Goal: Task Accomplishment & Management: Manage account settings

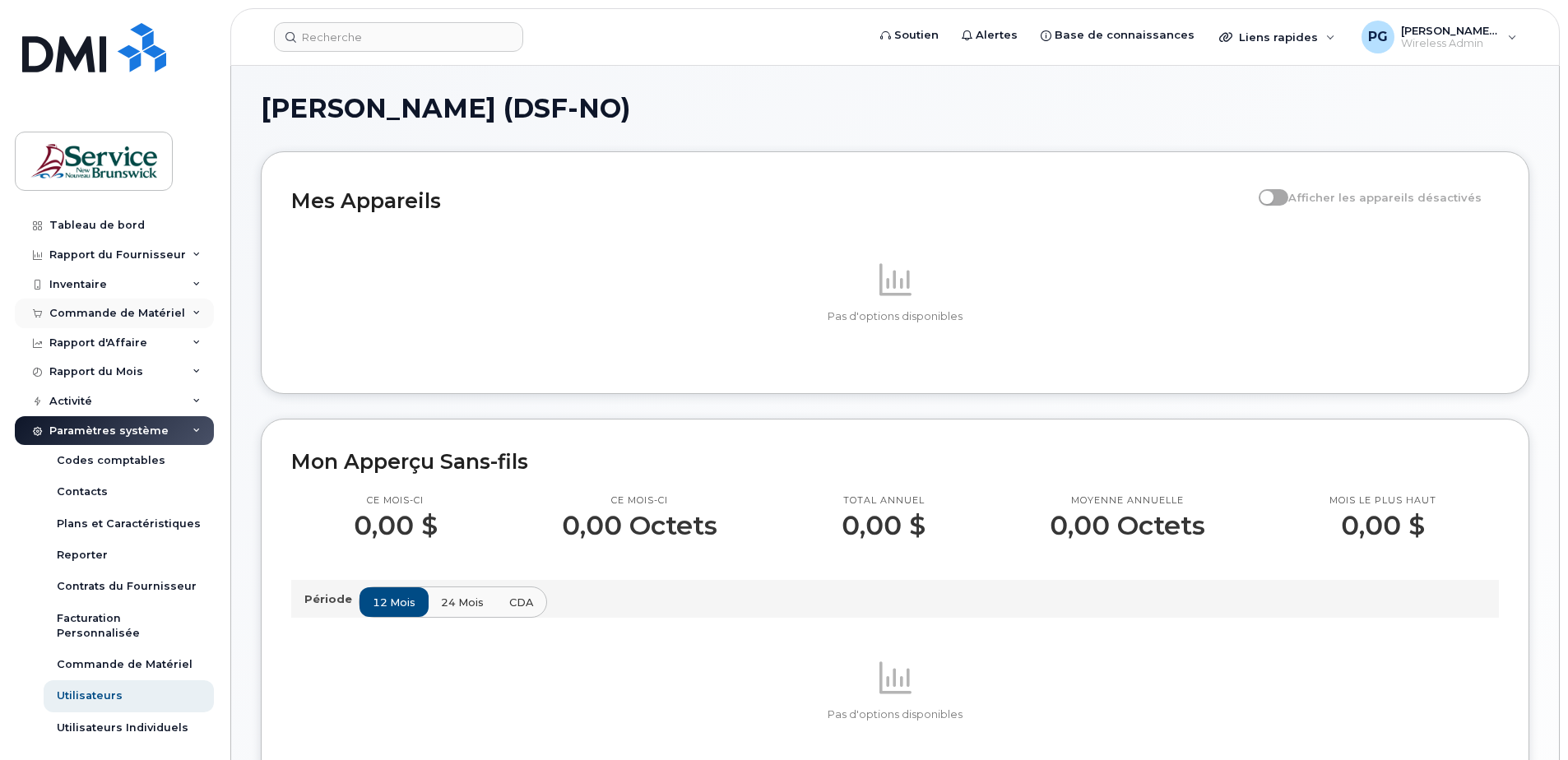
click at [122, 313] on div "Commande de Matériel" at bounding box center [117, 313] width 135 height 13
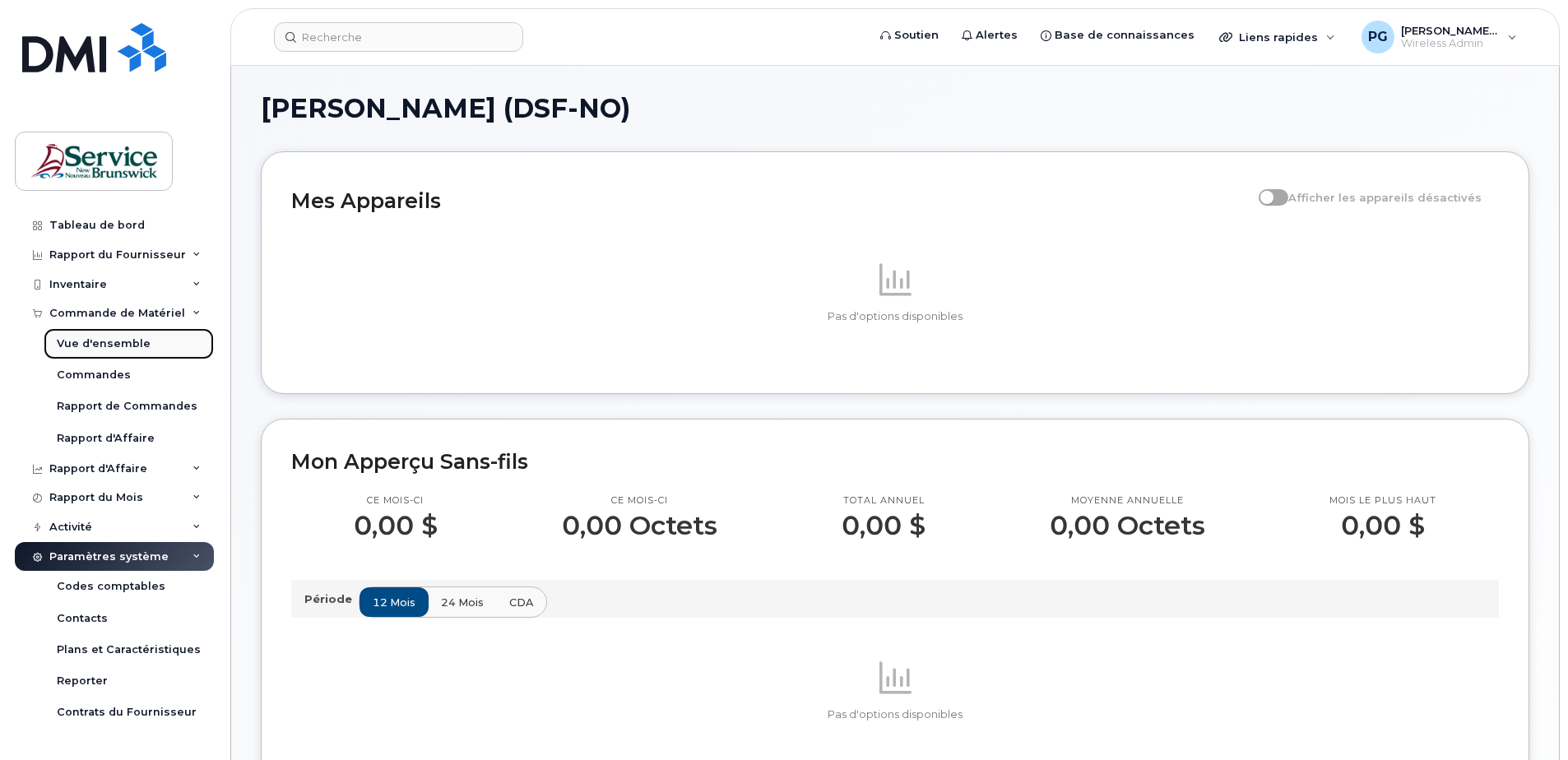
click at [93, 344] on div "Vue d'ensemble" at bounding box center [103, 344] width 93 height 15
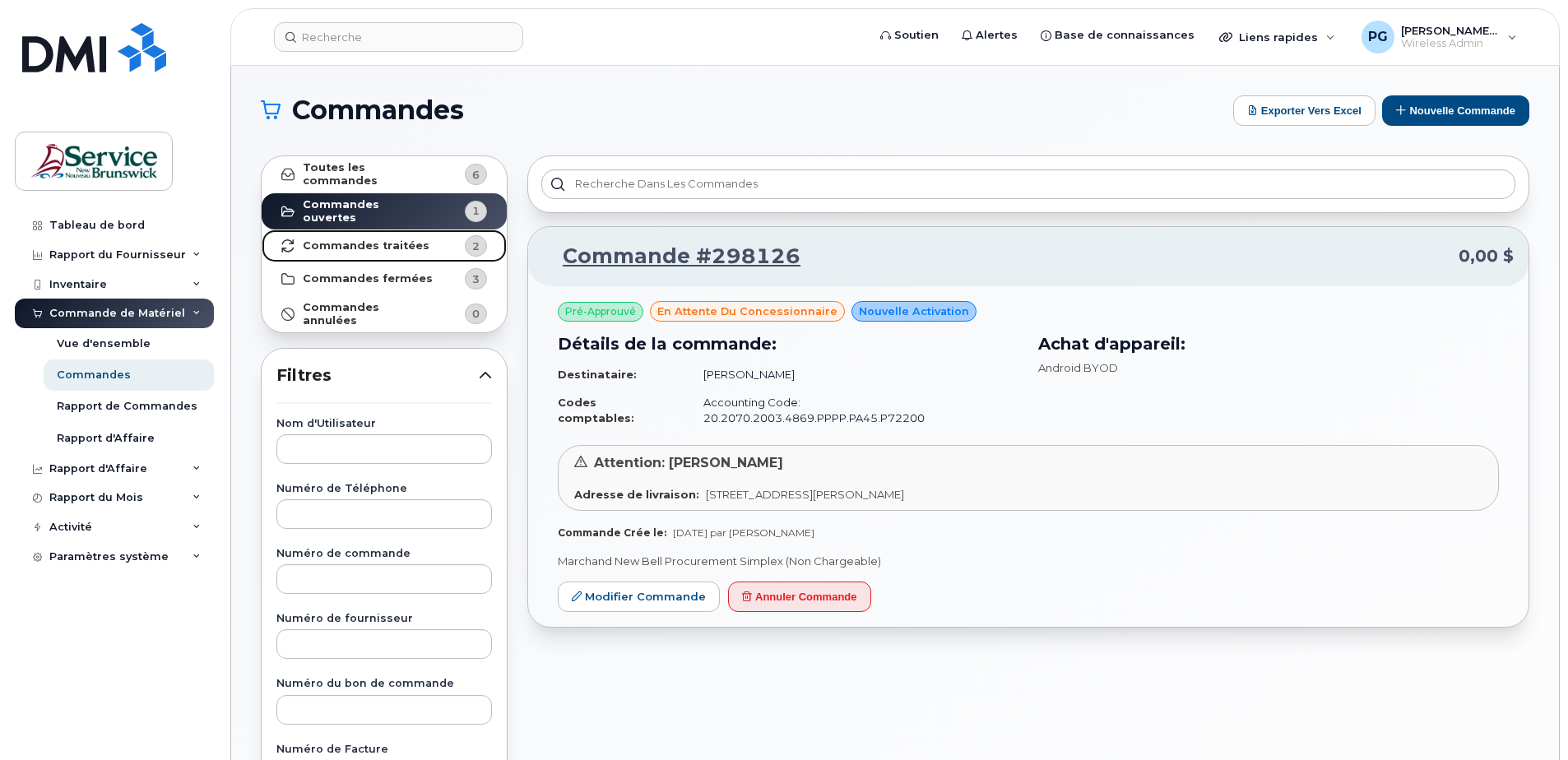
click at [410, 247] on link "Commandes traitées 2" at bounding box center [384, 246] width 245 height 33
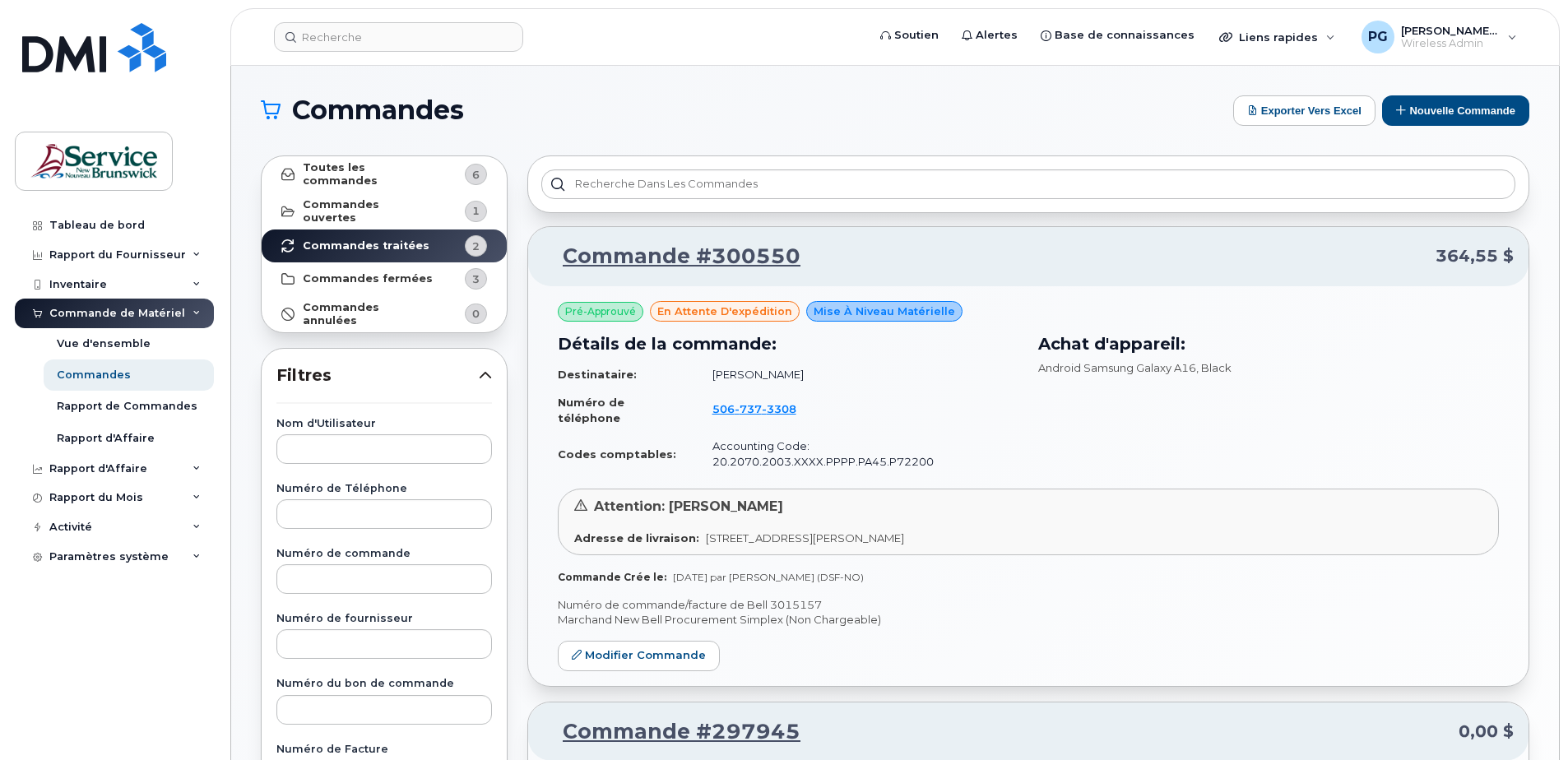
click at [943, 495] on div "Attention: Genevieve Pelletier Adresse de livraison: 298 Rue Martin Edmundston …" at bounding box center [1028, 521] width 941 height 66
click at [1084, 252] on p "Commande #300550 364,55 $" at bounding box center [1028, 256] width 971 height 30
click at [679, 252] on link "Commande #300550" at bounding box center [672, 256] width 258 height 30
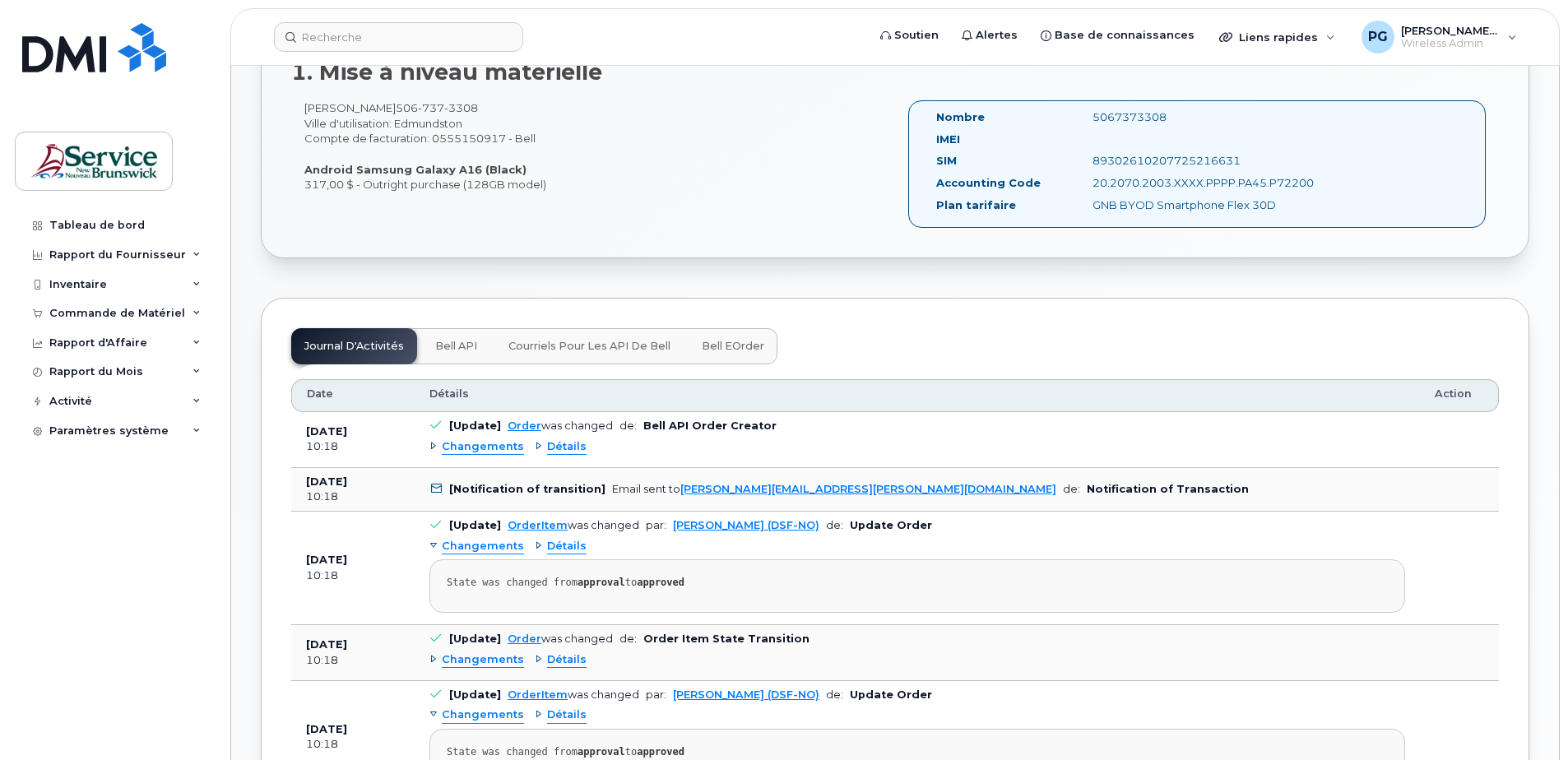
scroll to position [494, 0]
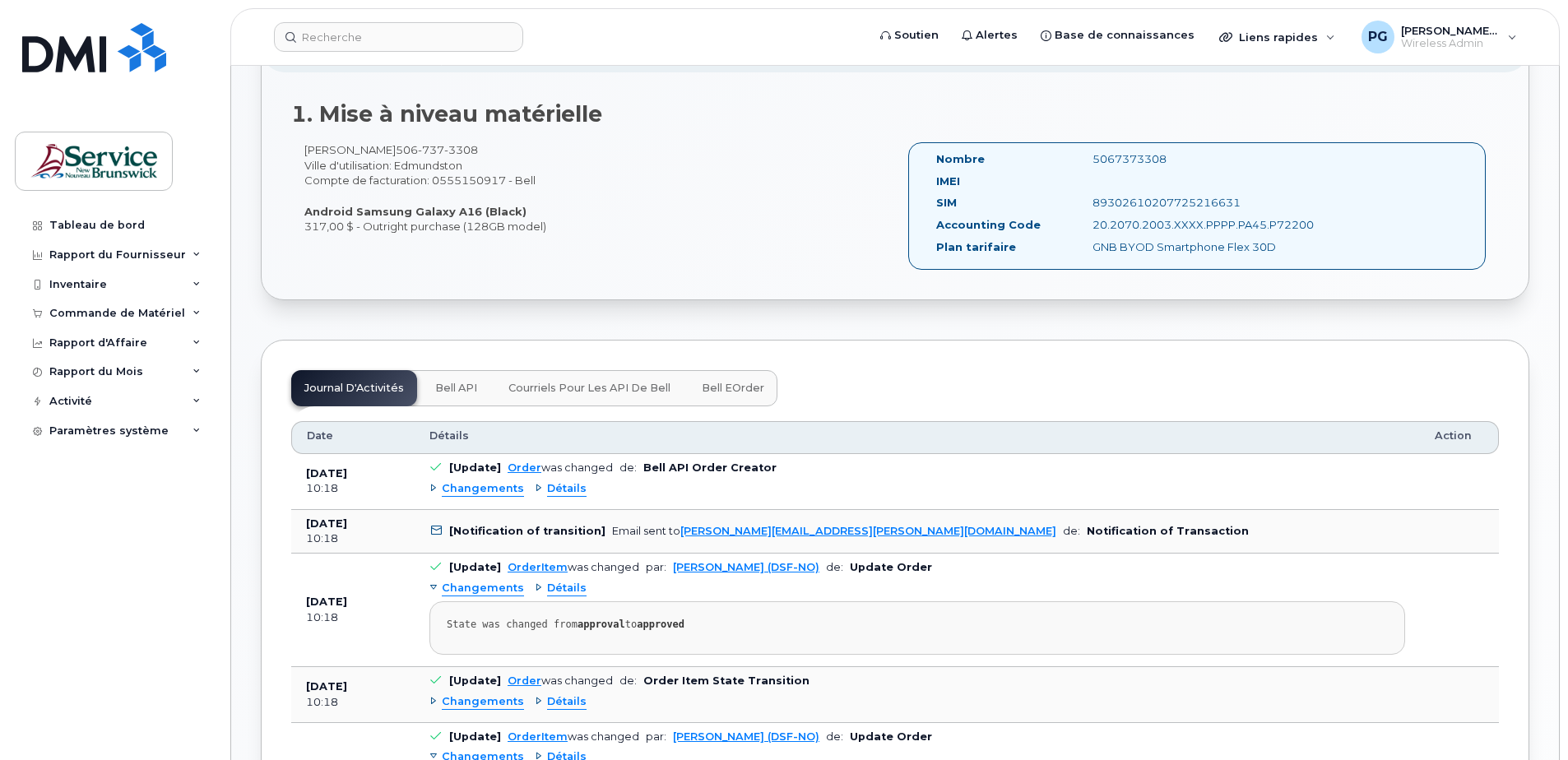
click at [727, 388] on span "Bell eOrder" at bounding box center [733, 387] width 63 height 13
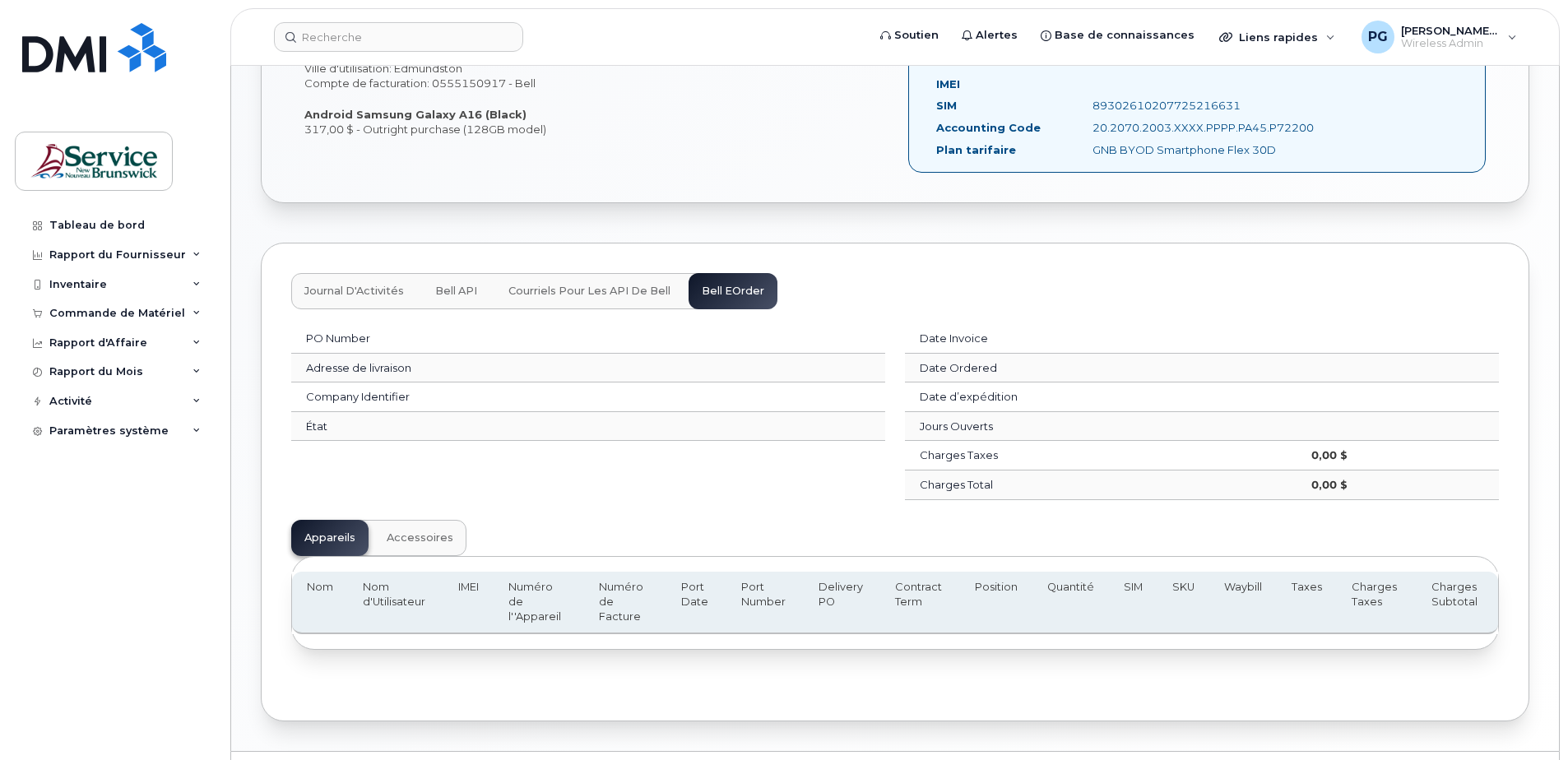
scroll to position [552, 0]
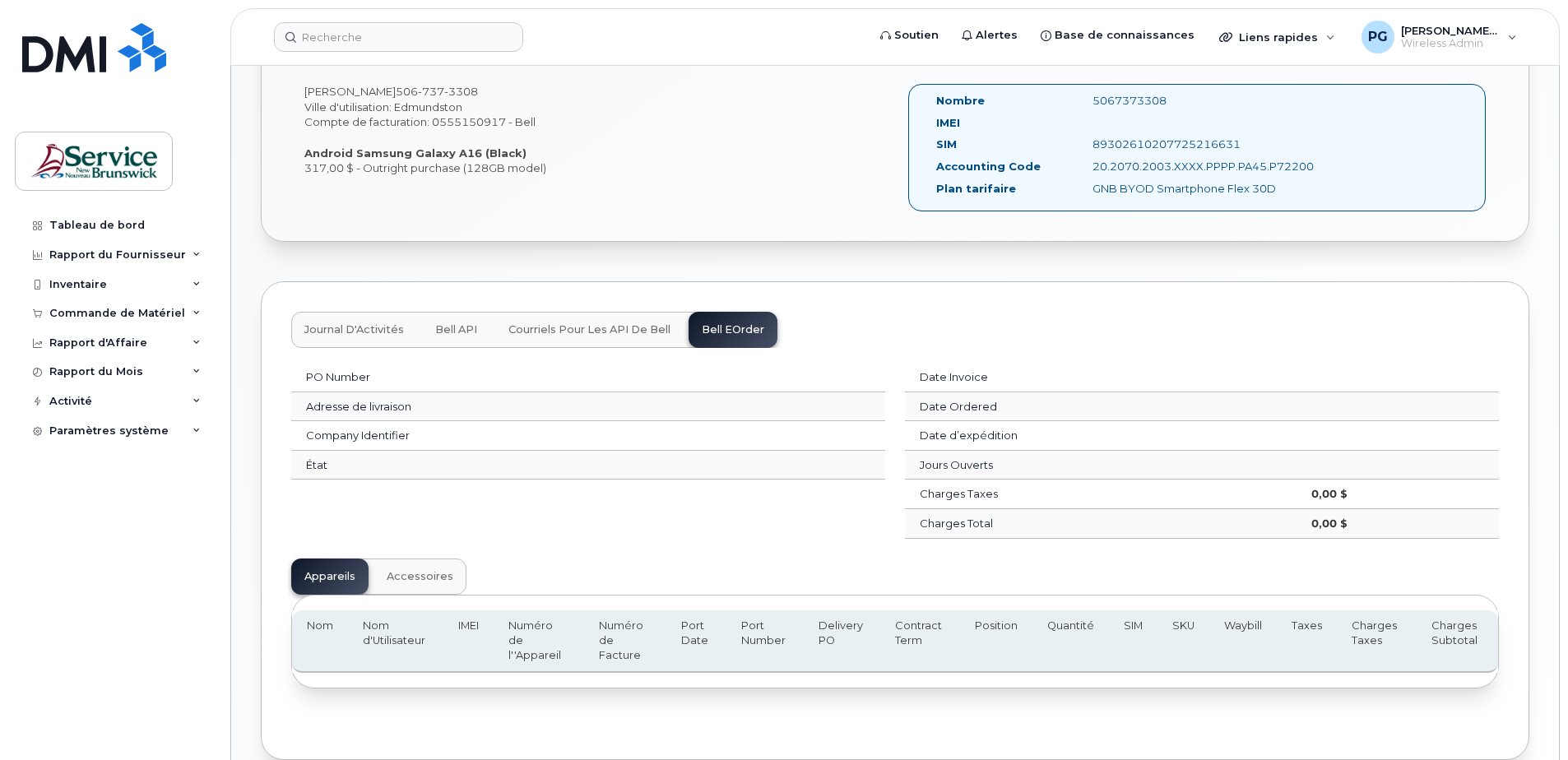
click at [570, 332] on span "Courriels pour les API de Bell" at bounding box center [589, 329] width 162 height 13
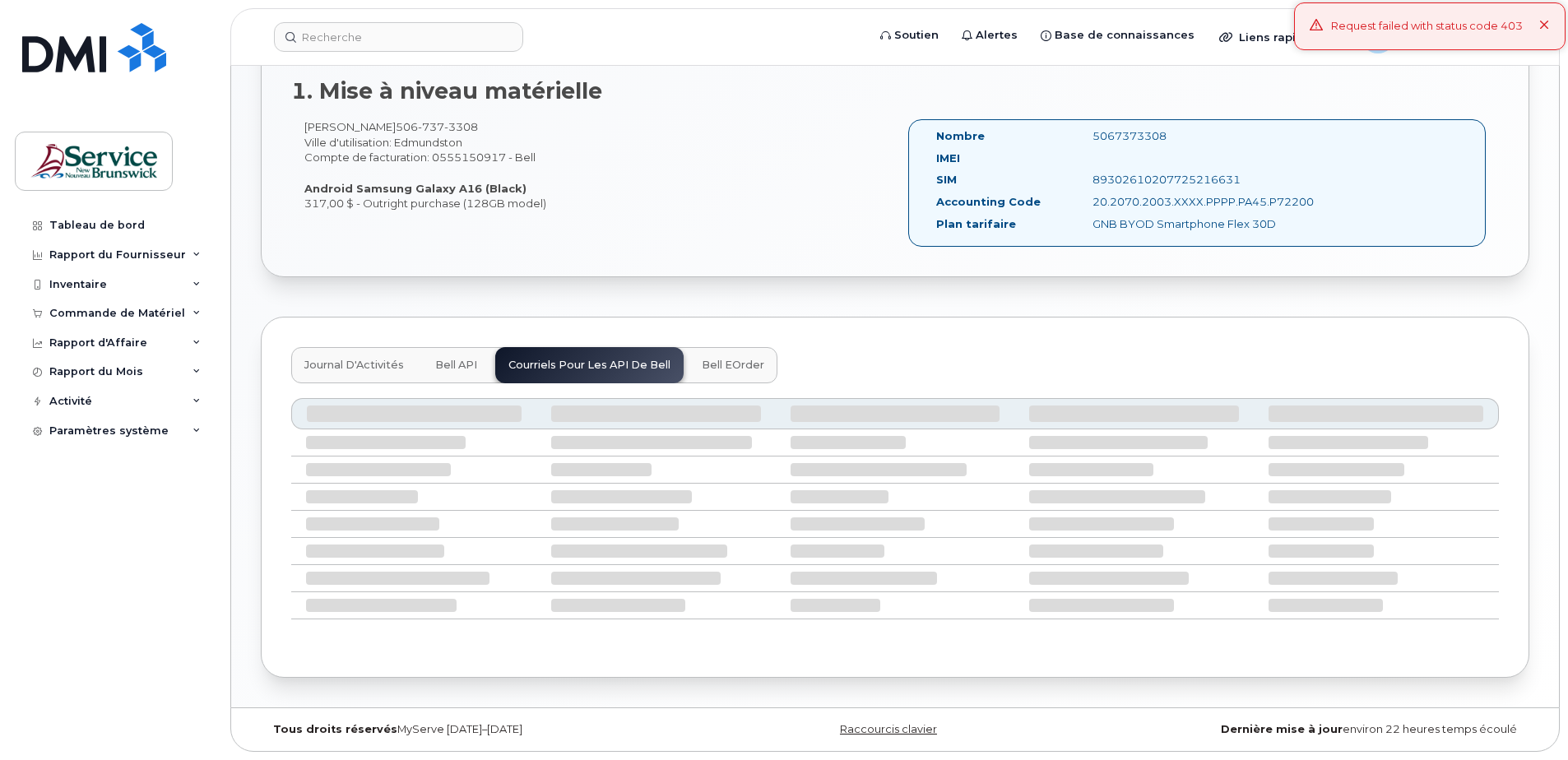
click at [380, 367] on span "Journal d'Activités" at bounding box center [354, 365] width 99 height 13
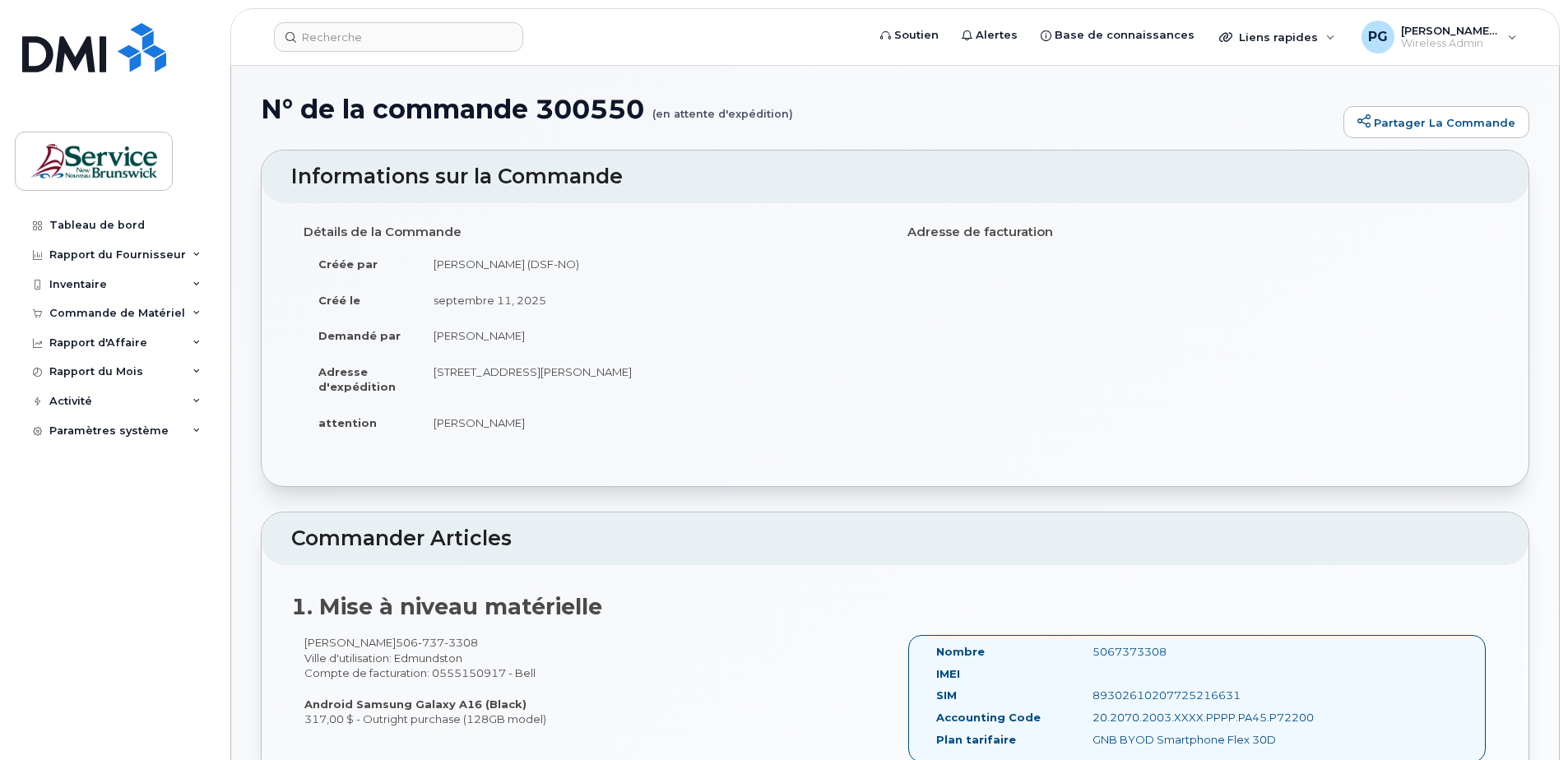
scroll to position [0, 0]
click at [122, 287] on div "Inventaire" at bounding box center [114, 284] width 199 height 30
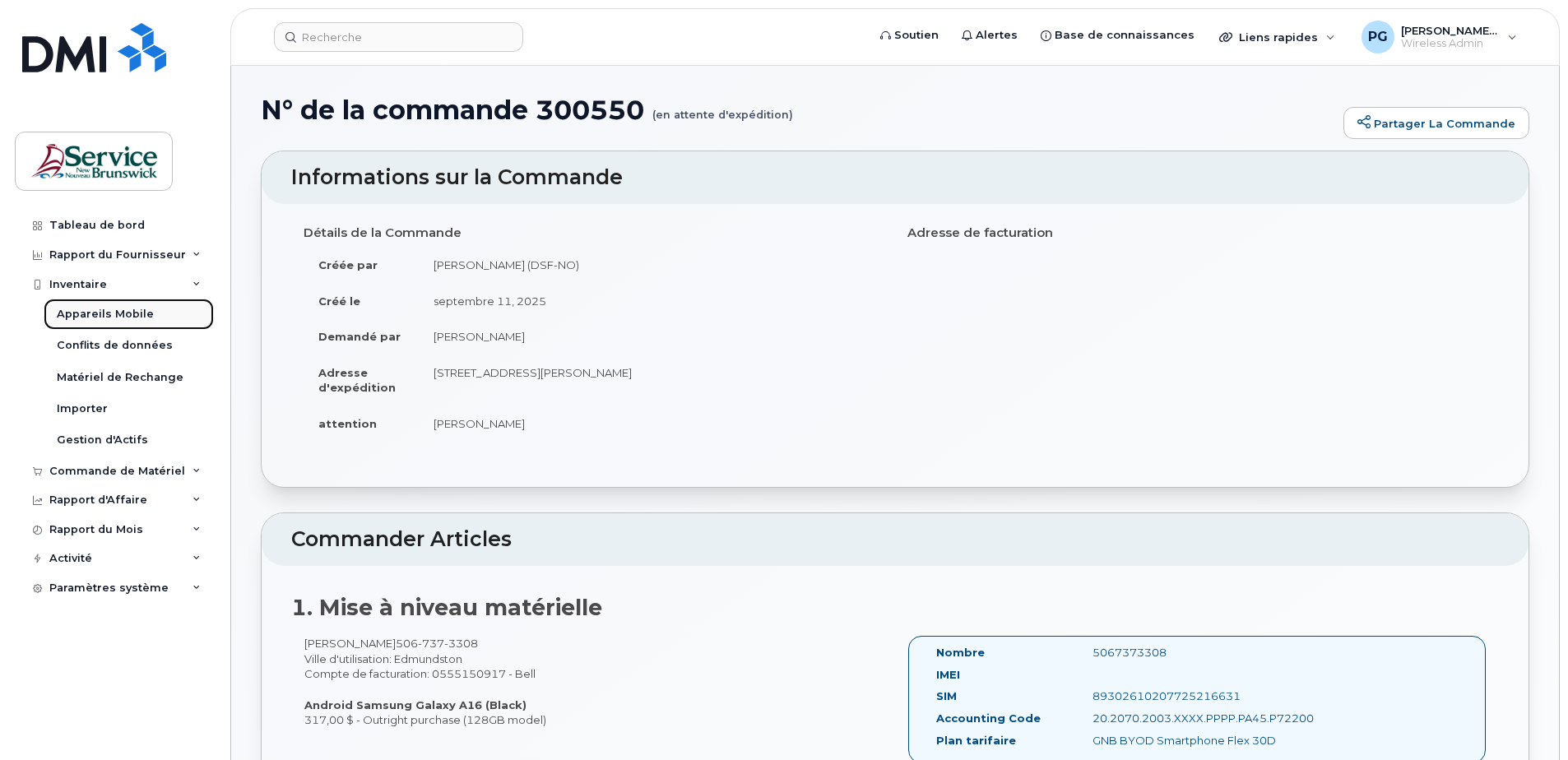
click at [106, 320] on div "Appareils Mobile" at bounding box center [105, 314] width 97 height 15
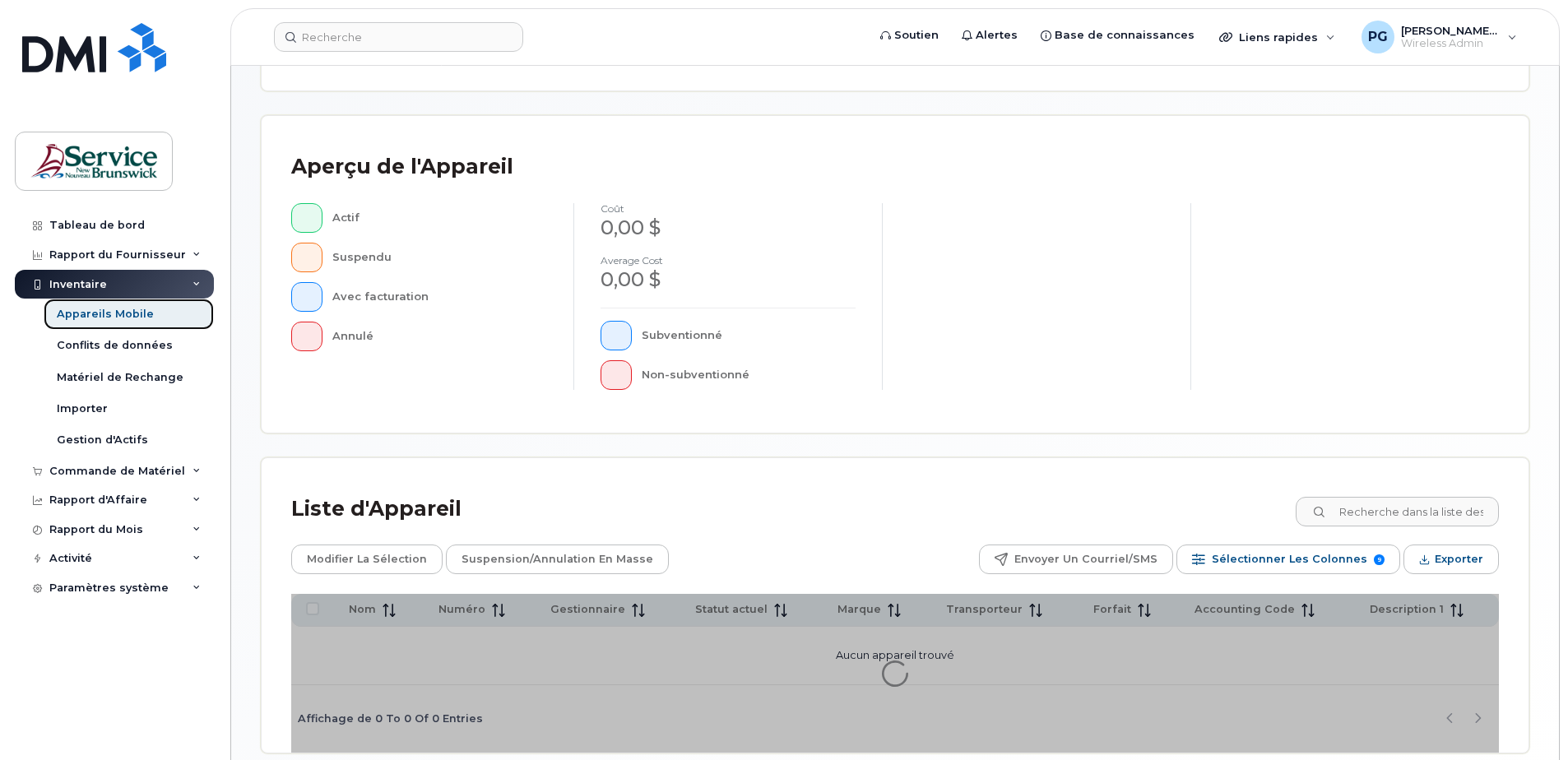
scroll to position [376, 0]
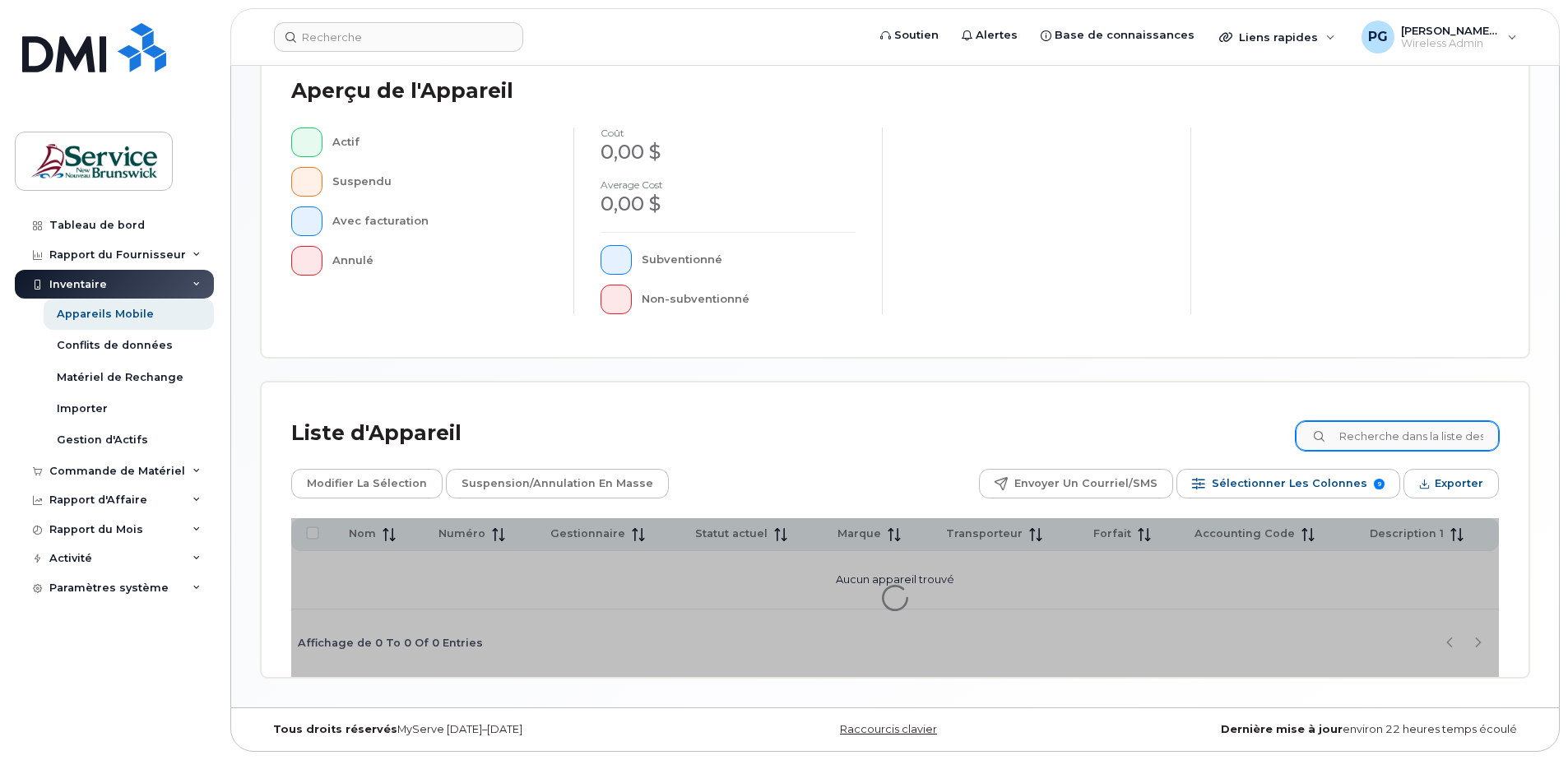
click at [1379, 436] on div "Liste d'Appareil Modifier la sélection Suspension/Annulation en masse Envoyer u…" at bounding box center [895, 530] width 1267 height 296
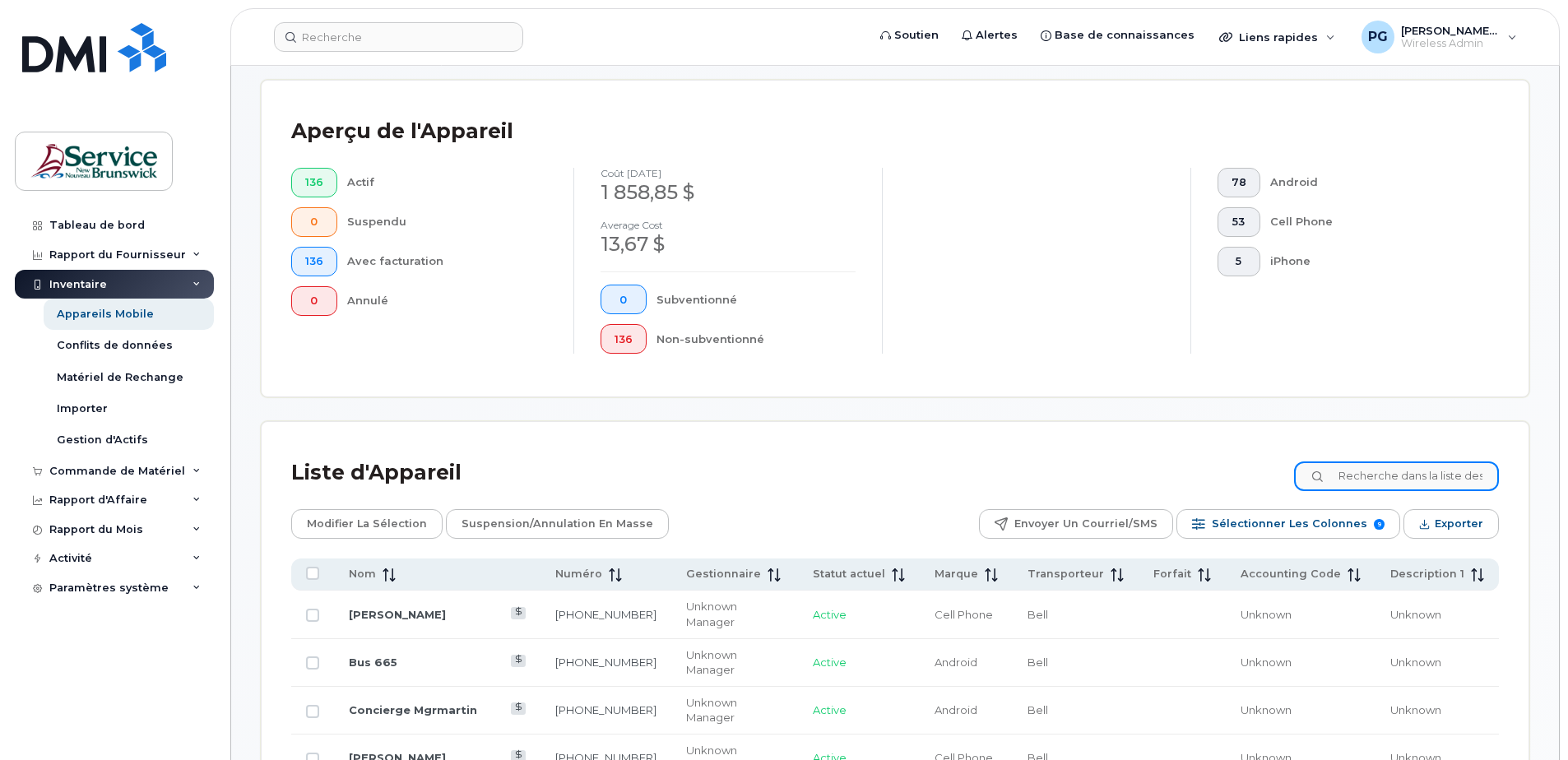
click at [1383, 465] on input at bounding box center [1396, 476] width 205 height 30
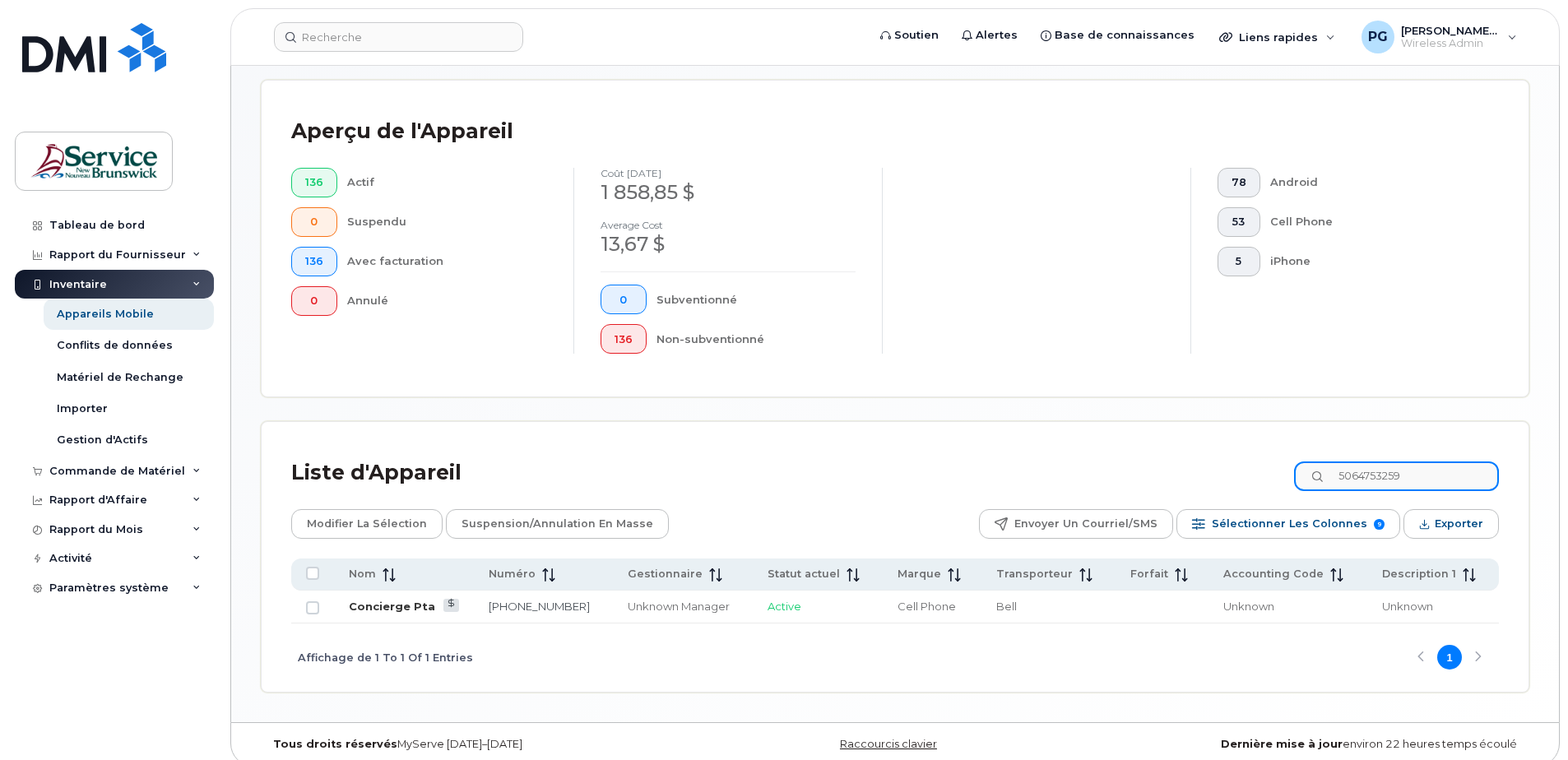
type input "5064753259"
click at [381, 609] on link "Concierge Pta" at bounding box center [392, 606] width 87 height 13
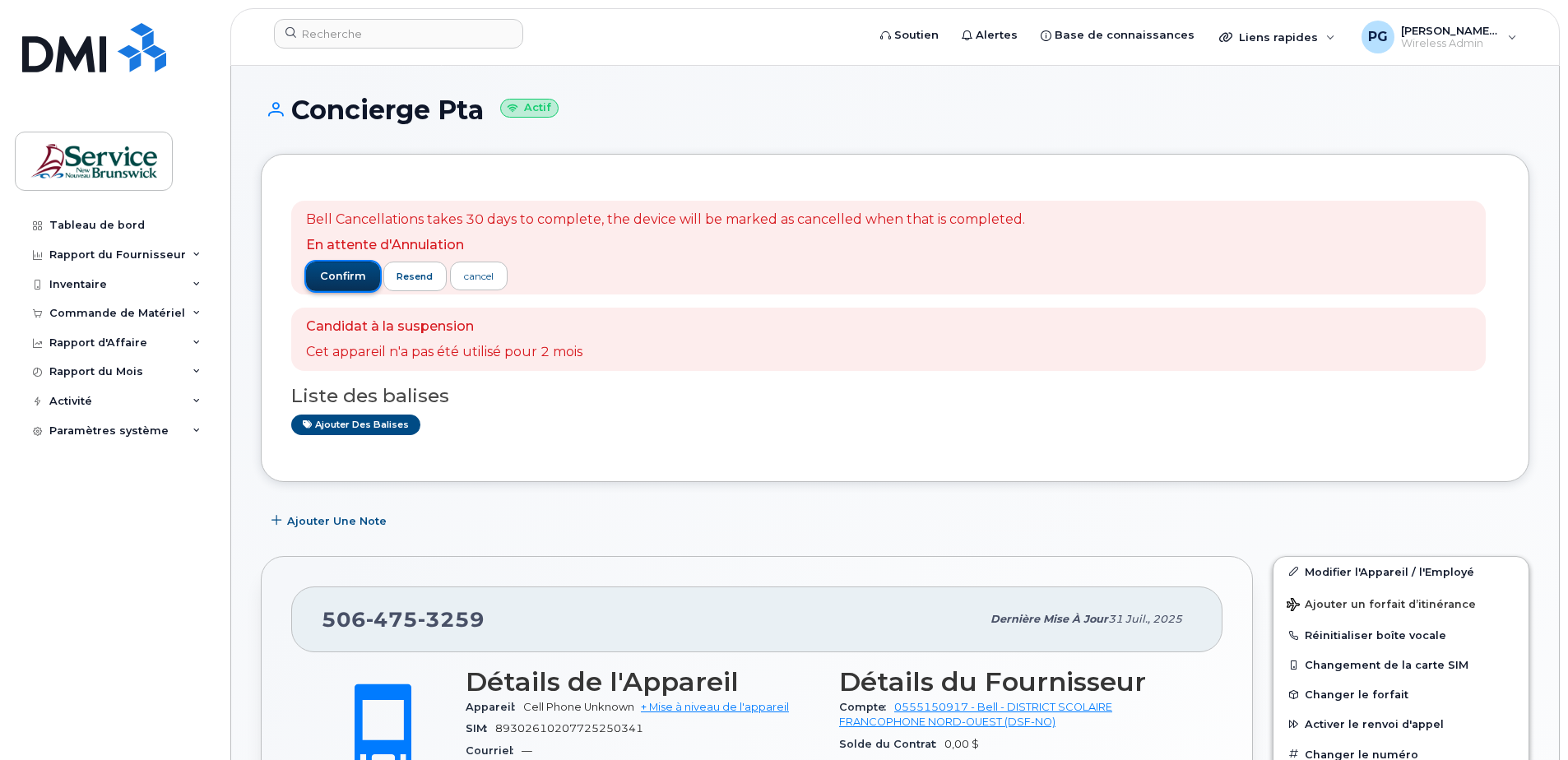
click at [343, 272] on span "confirm" at bounding box center [343, 276] width 46 height 15
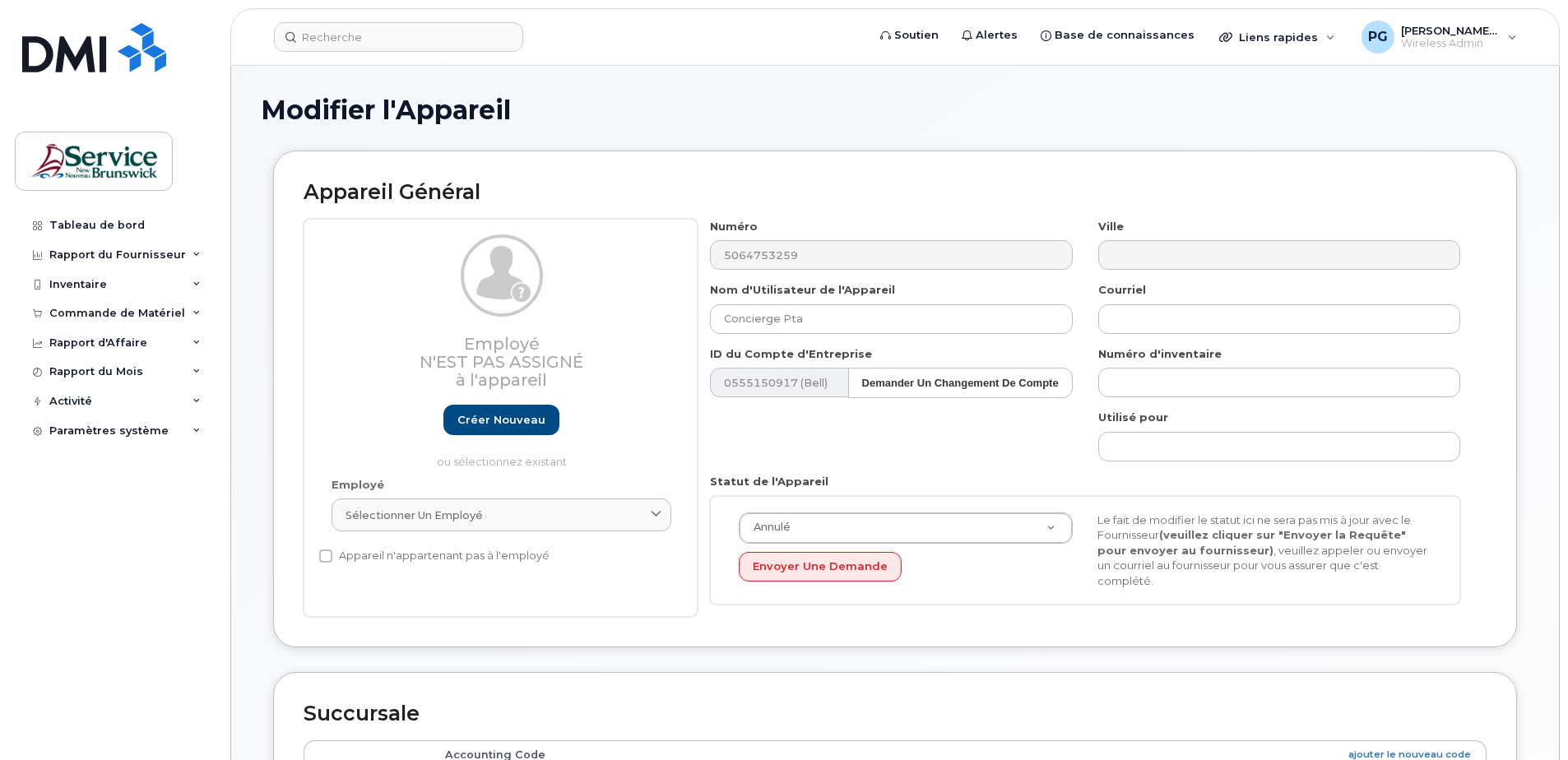
select select "34535619"
